Goal: Navigation & Orientation: Go to known website

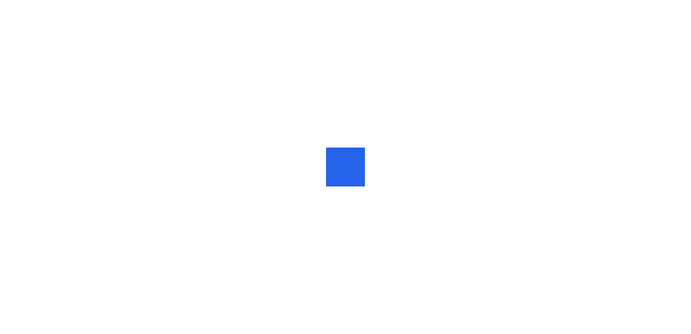
click at [362, 107] on div at bounding box center [345, 167] width 691 height 334
